Goal: Entertainment & Leisure: Consume media (video, audio)

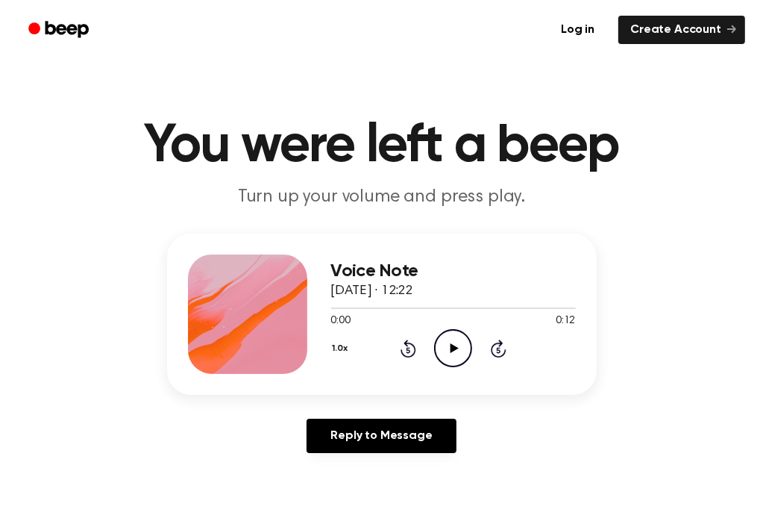
click at [451, 344] on icon at bounding box center [455, 348] width 8 height 10
click at [455, 325] on div "0:12 0:12" at bounding box center [453, 321] width 245 height 16
click at [466, 351] on icon "Play Audio" at bounding box center [453, 348] width 38 height 38
click at [469, 363] on icon "Play Audio" at bounding box center [453, 348] width 38 height 38
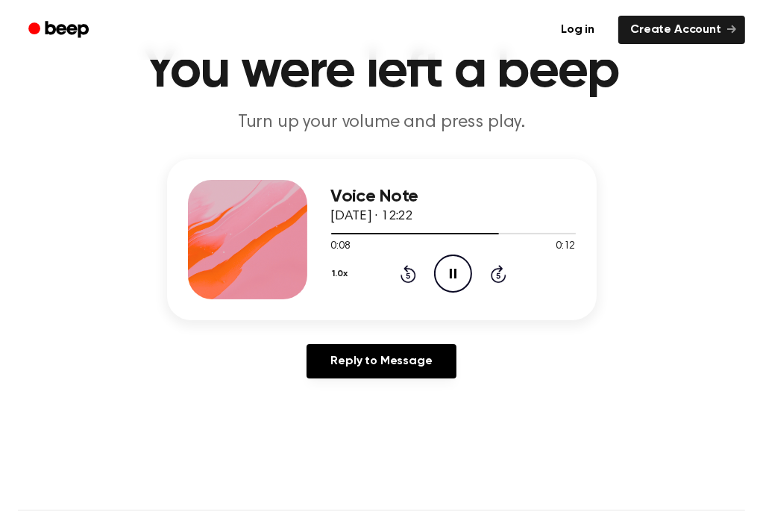
scroll to position [149, 0]
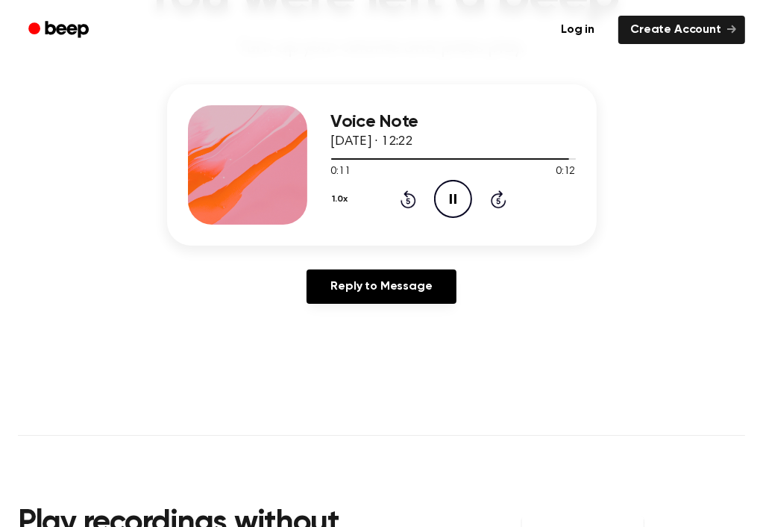
click at [455, 200] on icon at bounding box center [453, 199] width 7 height 10
click at [455, 200] on icon at bounding box center [455, 199] width 8 height 10
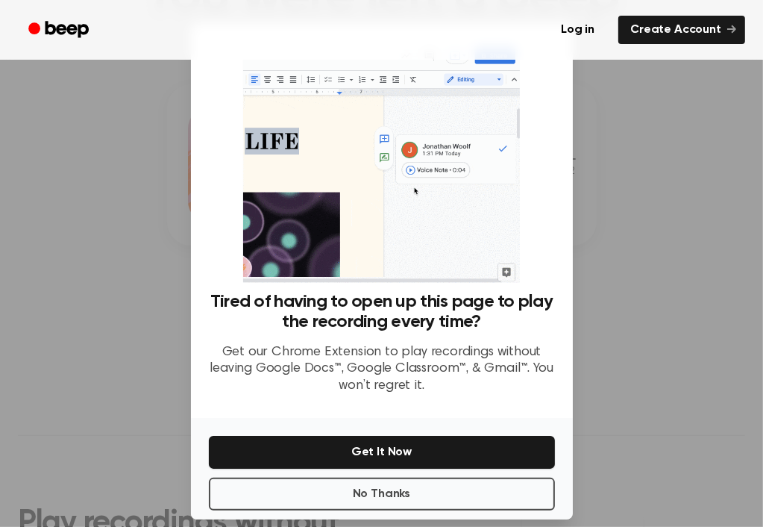
click at [644, 235] on div at bounding box center [381, 263] width 763 height 527
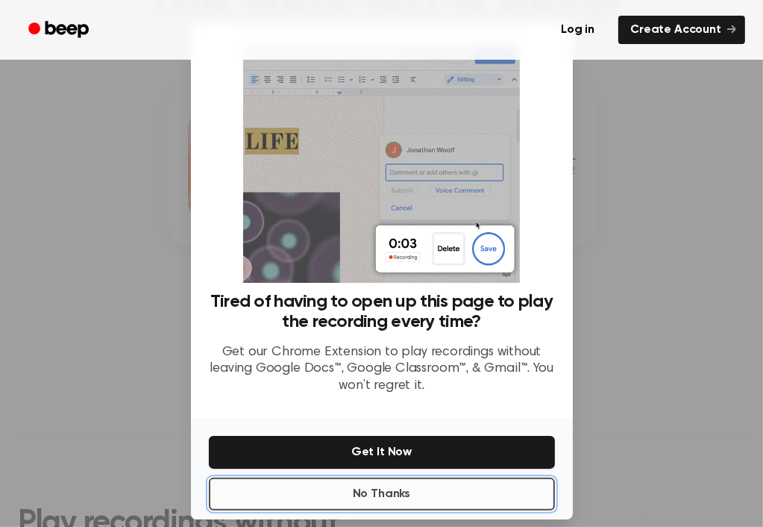
click at [433, 485] on button "No Thanks" at bounding box center [382, 494] width 346 height 33
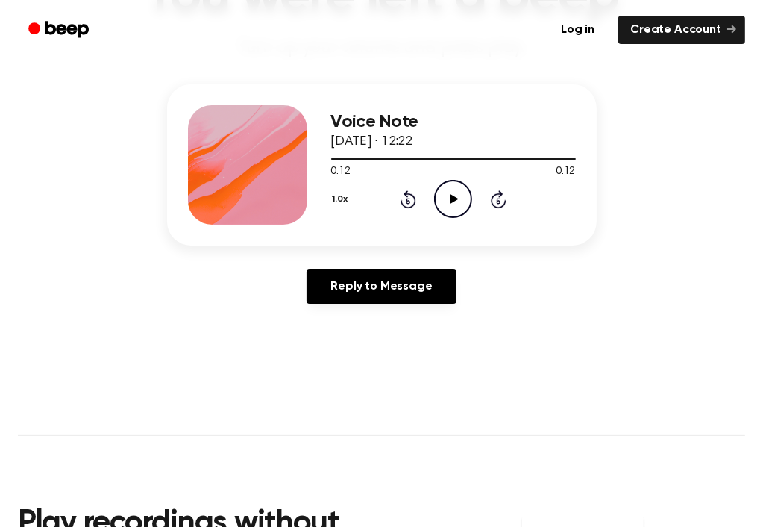
click at [444, 200] on icon "Play Audio" at bounding box center [453, 199] width 38 height 38
click at [446, 192] on icon "Play Audio" at bounding box center [453, 199] width 38 height 38
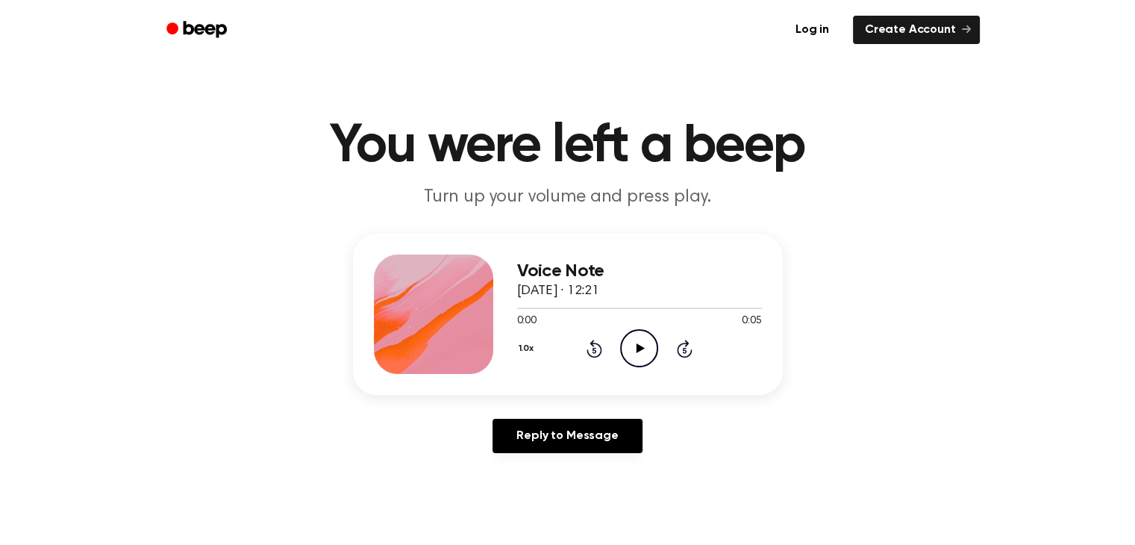
click at [630, 344] on icon "Play Audio" at bounding box center [639, 348] width 38 height 38
click at [649, 350] on icon "Play Audio" at bounding box center [639, 348] width 38 height 38
